Goal: Find contact information: Find contact information

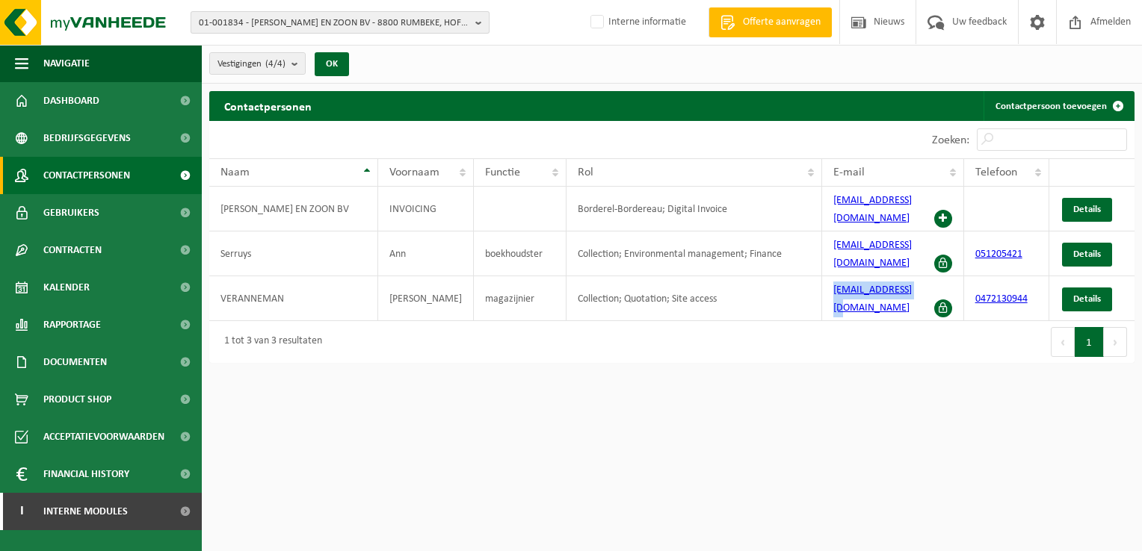
click at [273, 22] on span "01-001834 - NAERT WILFRIED EN ZOON BV - 8800 RUMBEKE, HOF TER WEZE 24" at bounding box center [334, 23] width 271 height 22
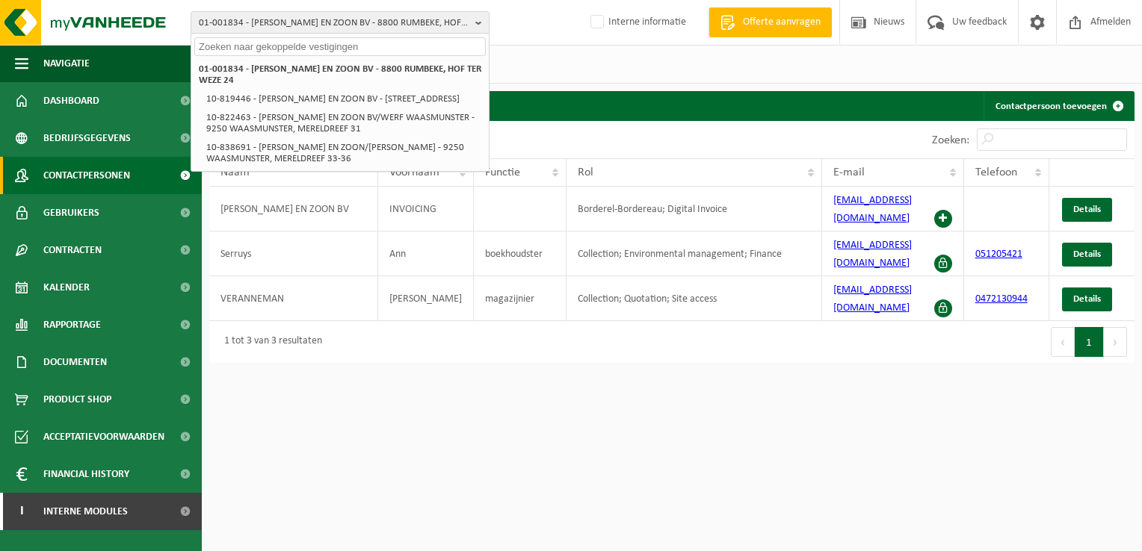
click at [269, 43] on input "text" at bounding box center [339, 46] width 291 height 19
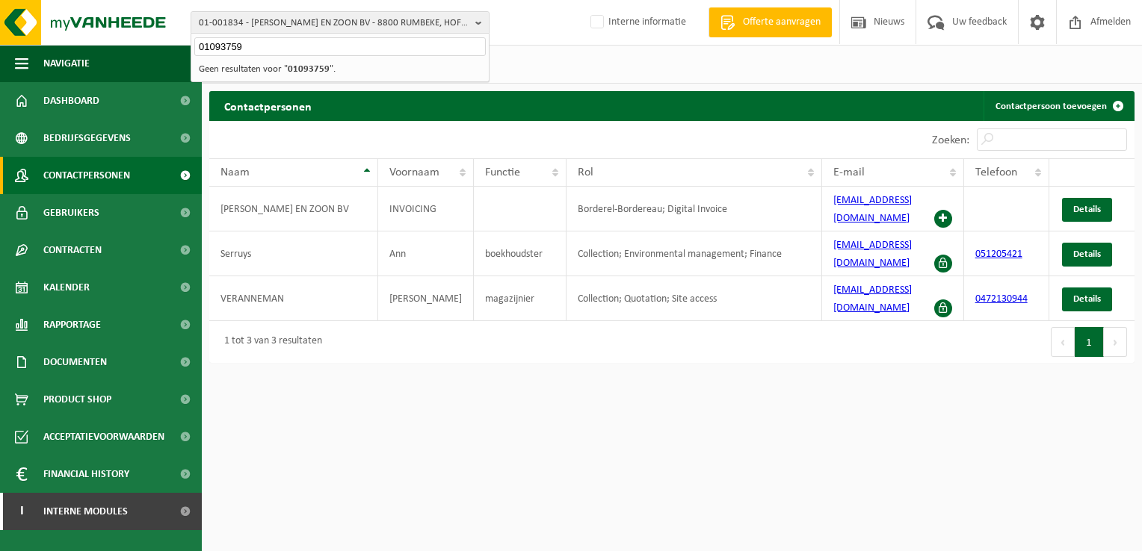
click at [208, 47] on input "01093759" at bounding box center [339, 46] width 291 height 19
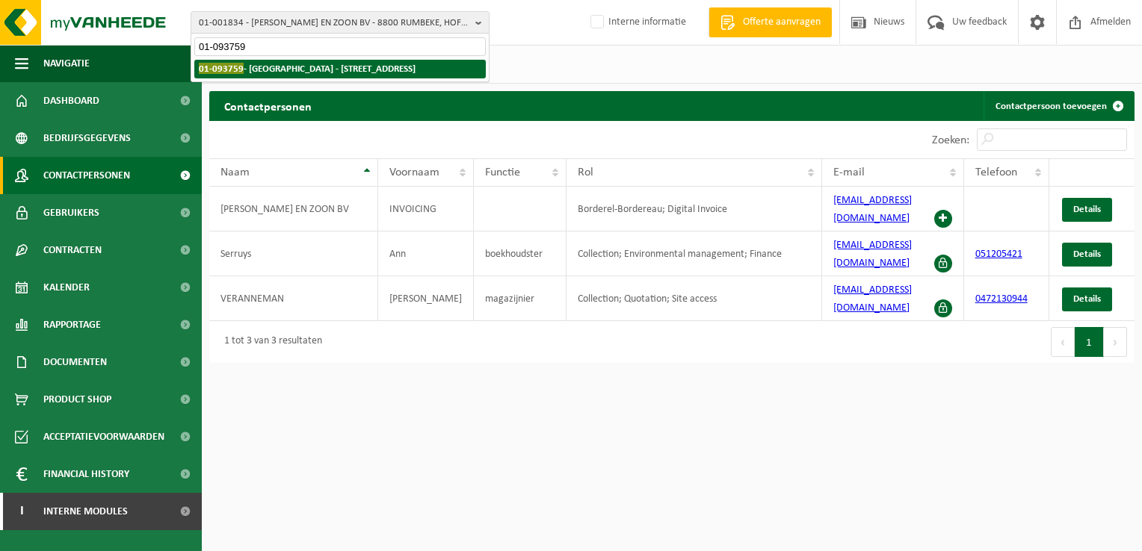
type input "01-093759"
click at [266, 72] on strong "01-093759 - MIRAS CAMPUS NIEUWSTRAAT - 8000 BRUGGE, NIEUWSTRAAT 5" at bounding box center [307, 68] width 217 height 11
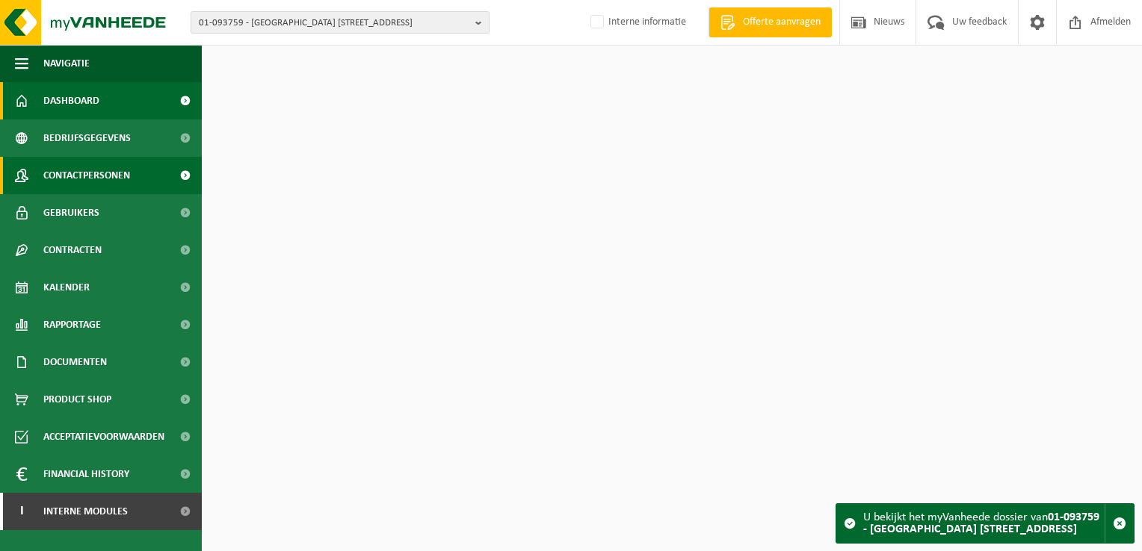
drag, startPoint x: 0, startPoint y: 0, endPoint x: 146, endPoint y: 170, distance: 224.7
click at [146, 170] on link "Contactpersonen" at bounding box center [101, 175] width 202 height 37
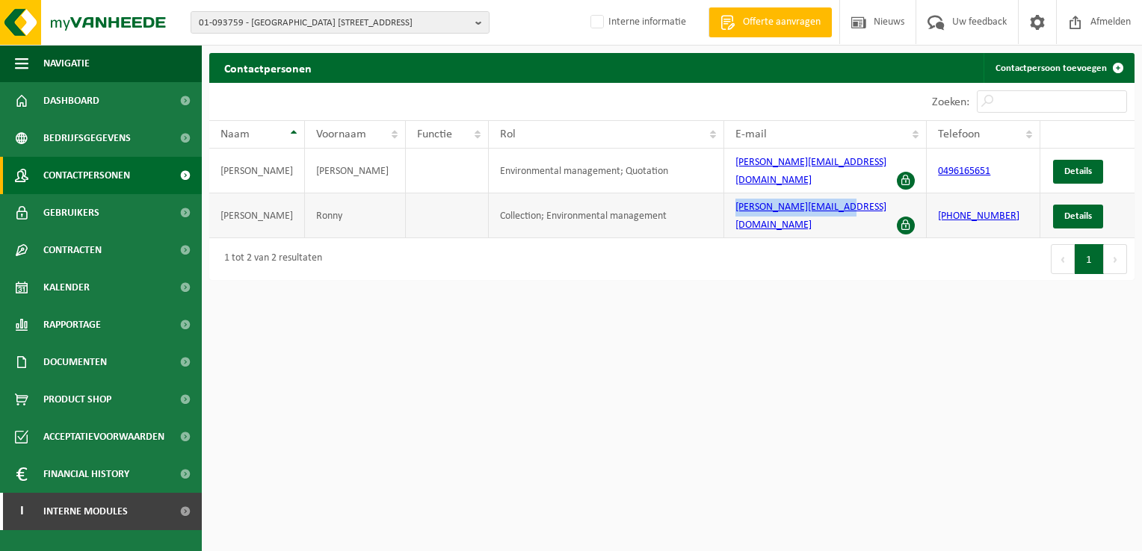
drag, startPoint x: 851, startPoint y: 198, endPoint x: 729, endPoint y: 208, distance: 122.2
click at [729, 208] on td "ronny.sanders@miras.be" at bounding box center [825, 216] width 203 height 45
copy link "ronny.sanders@miras.be"
click at [409, 22] on span "01-093759 - MIRAS CAMPUS NIEUWSTRAAT - 8000 BRUGGE, NIEUWSTRAAT 5" at bounding box center [334, 23] width 271 height 22
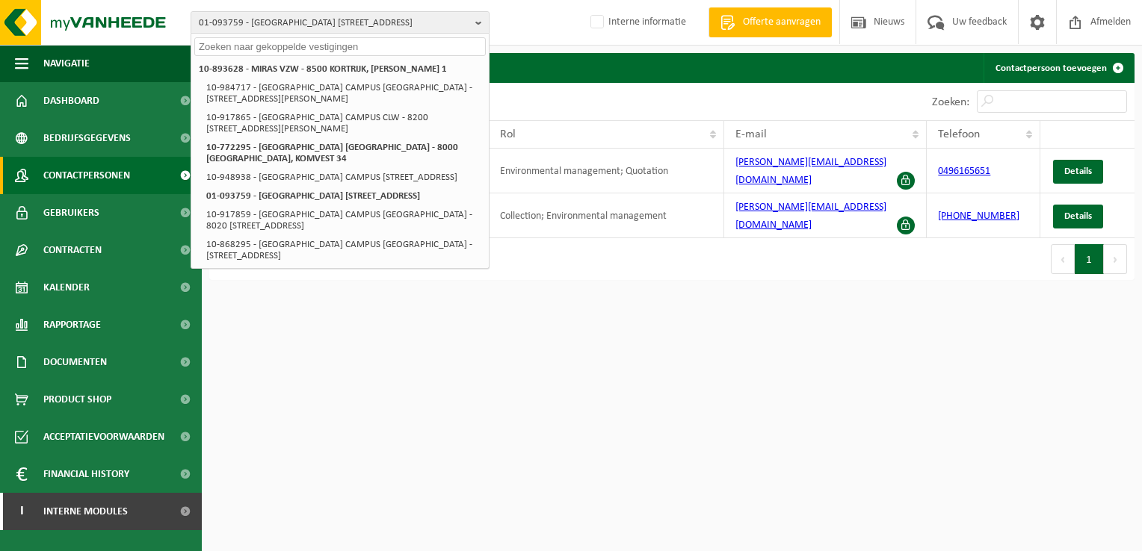
click at [398, 45] on input "text" at bounding box center [339, 46] width 291 height 19
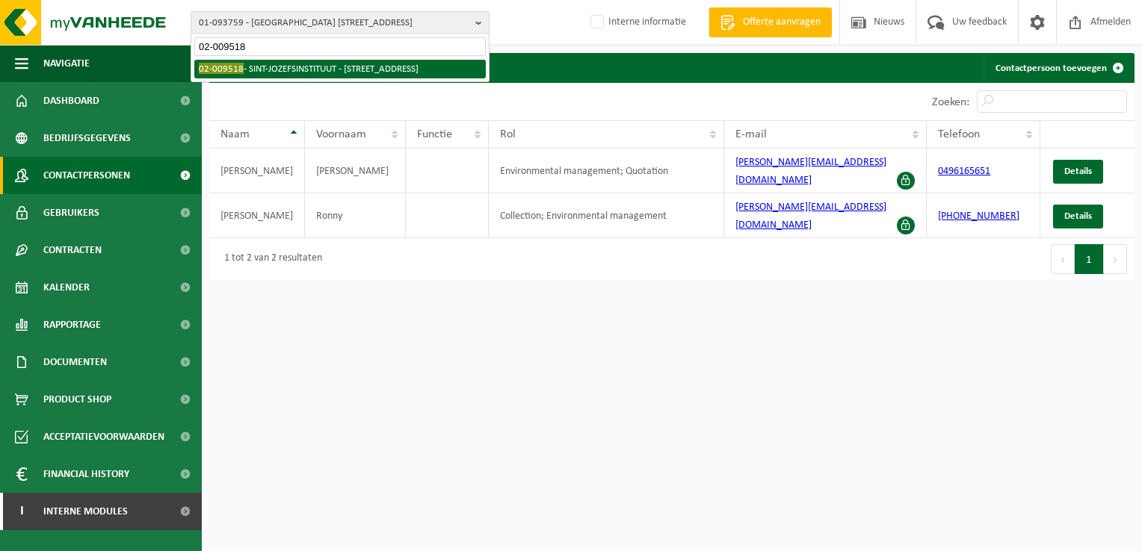
type input "02-009518"
click at [395, 60] on li "02-009518 - SINT-JOZEFSINSTITUUT - 8000 BRUGGE, NOORDZANDSTRAAT 41" at bounding box center [339, 69] width 291 height 19
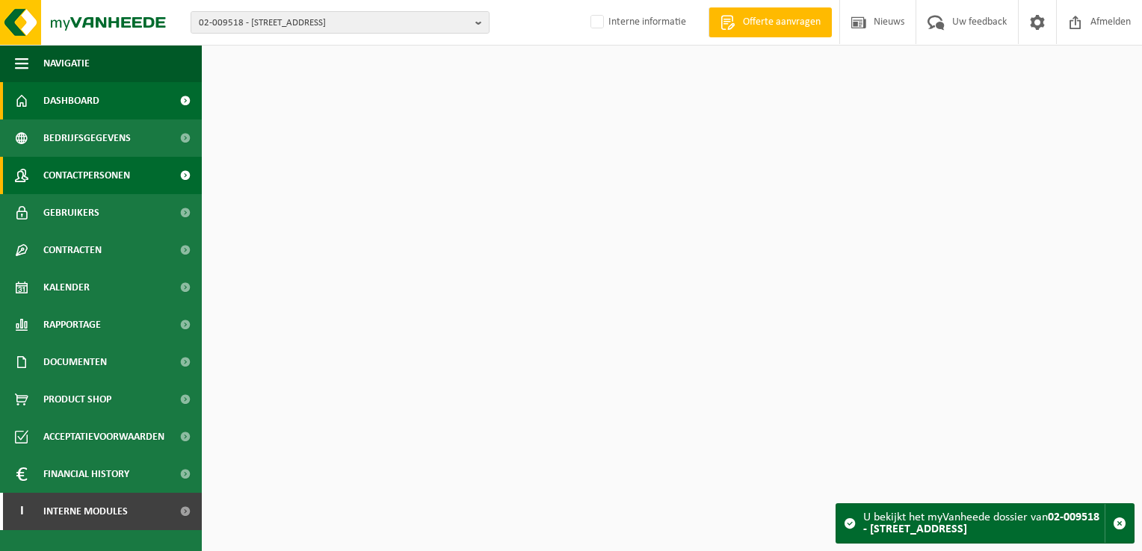
click at [130, 182] on span "Contactpersonen" at bounding box center [86, 175] width 87 height 37
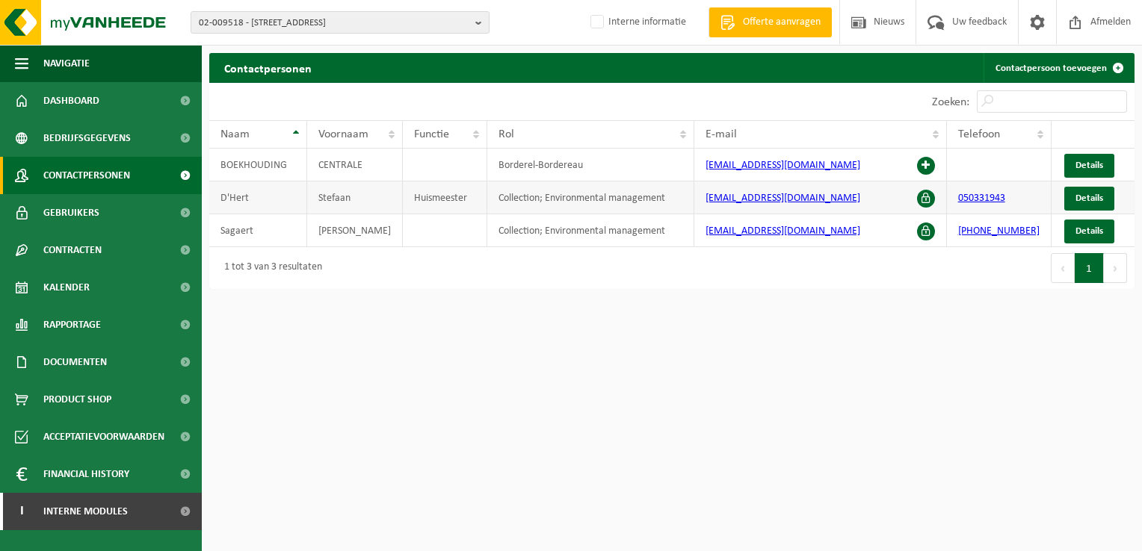
drag, startPoint x: 870, startPoint y: 195, endPoint x: 702, endPoint y: 193, distance: 168.1
click at [702, 193] on td "stefaan.dhert@sintjozefbrugge.be" at bounding box center [820, 198] width 253 height 33
copy link "stefaan.dhert@sintjozefbrugge.be"
drag, startPoint x: 864, startPoint y: 236, endPoint x: 704, endPoint y: 238, distance: 159.9
click at [704, 238] on td "geert.sagaert@sintjozefbrugge.be" at bounding box center [820, 230] width 253 height 33
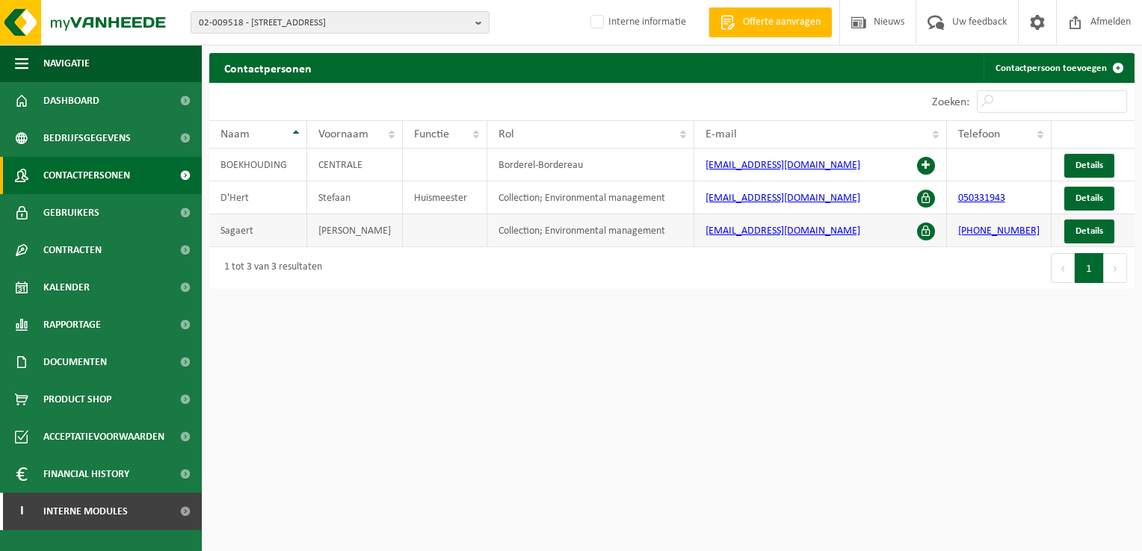
copy link "geert.sagaert@sintjozefbrugge.be"
click at [305, 19] on span "02-009518 - SINT-JOZEFSINSTITUUT - 8000 BRUGGE, NOORDZANDSTRAAT 41" at bounding box center [334, 23] width 271 height 22
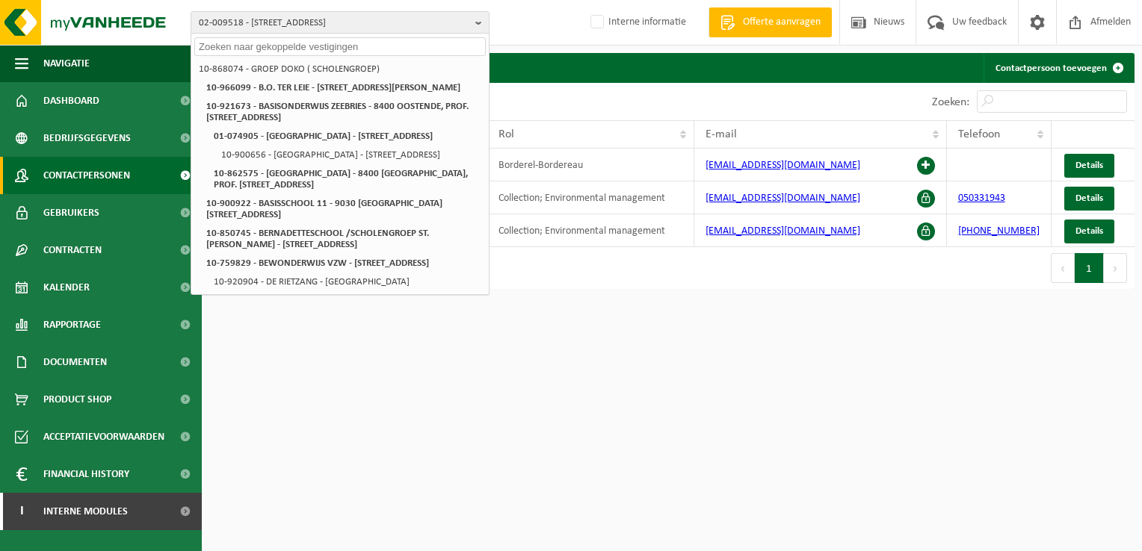
click at [291, 43] on input "text" at bounding box center [339, 46] width 291 height 19
click at [353, 49] on input "text" at bounding box center [339, 46] width 291 height 19
paste input "10-981706"
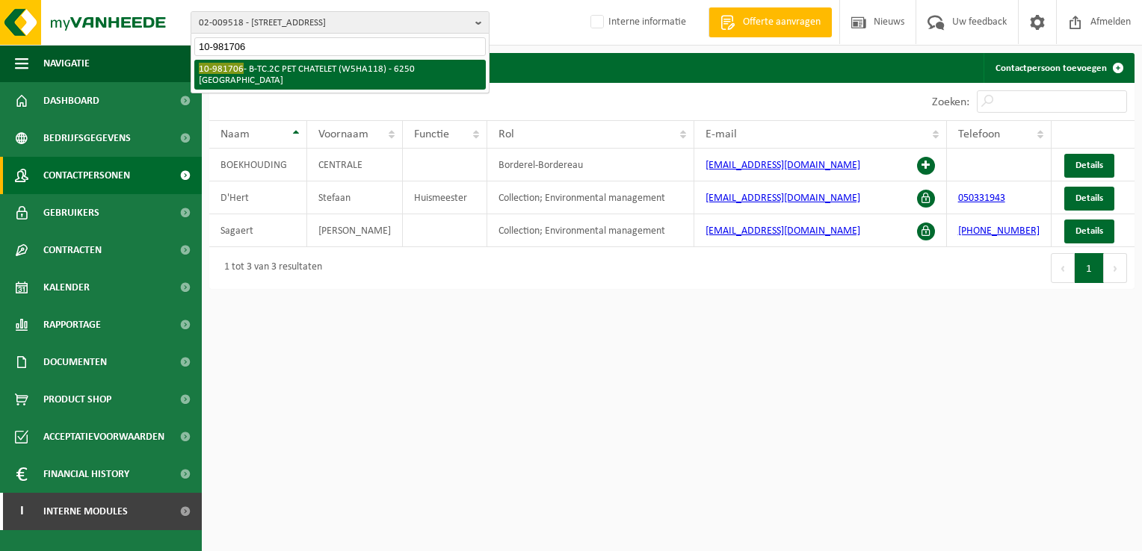
type input "10-981706"
click at [316, 79] on li "10-981706 - B-TC.2C PET CHATELET (W5HA118) - 6250 PONT-DE-LOUP, RUE DES ATELIERS" at bounding box center [339, 75] width 291 height 30
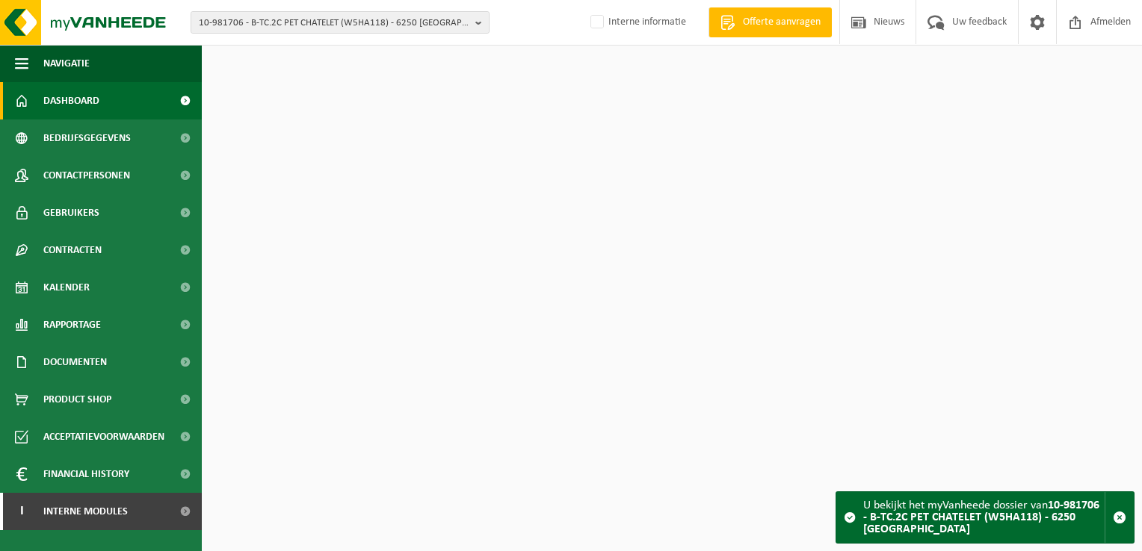
click at [87, 172] on span "Contactpersonen" at bounding box center [86, 175] width 87 height 37
